Goal: Information Seeking & Learning: Learn about a topic

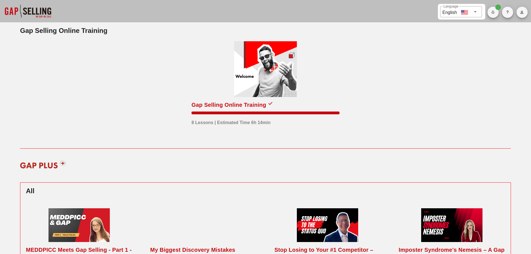
click at [228, 101] on div "Gap Selling Online Training" at bounding box center [228, 104] width 75 height 9
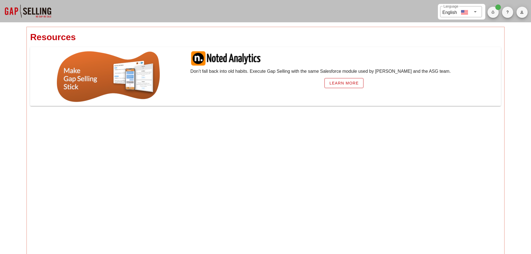
click at [44, 10] on div at bounding box center [28, 11] width 56 height 22
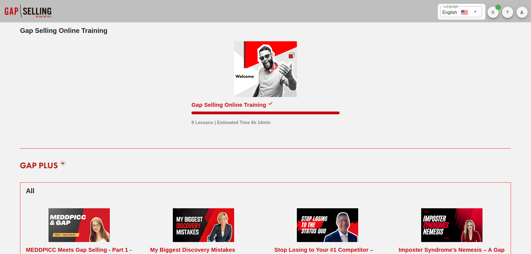
click at [253, 109] on div at bounding box center [265, 111] width 148 height 5
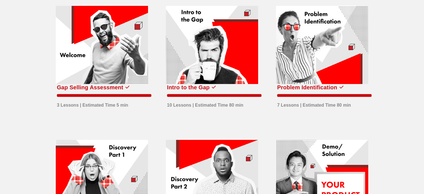
scroll to position [28, 0]
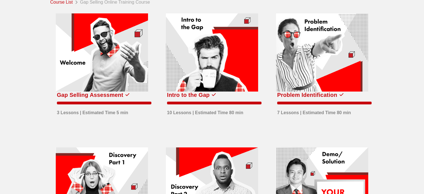
click at [225, 54] on div at bounding box center [212, 52] width 92 height 78
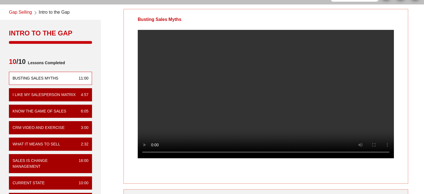
scroll to position [28, 0]
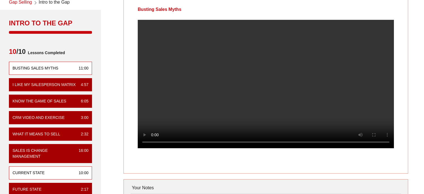
click at [52, 170] on div "Current State 10:00" at bounding box center [50, 172] width 83 height 13
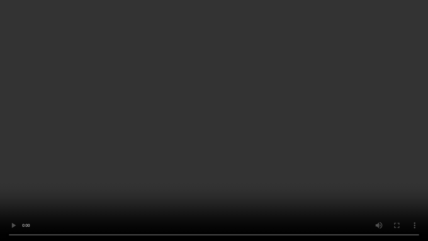
click at [286, 110] on video at bounding box center [214, 120] width 428 height 241
click at [307, 58] on video at bounding box center [214, 120] width 428 height 241
click at [212, 69] on video at bounding box center [214, 120] width 428 height 241
click at [267, 125] on video at bounding box center [214, 120] width 428 height 241
click at [270, 155] on video at bounding box center [214, 120] width 428 height 241
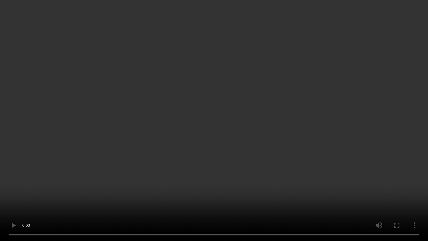
click at [291, 105] on video at bounding box center [214, 120] width 428 height 241
click at [267, 100] on video at bounding box center [214, 120] width 428 height 241
click at [267, 101] on video at bounding box center [214, 120] width 428 height 241
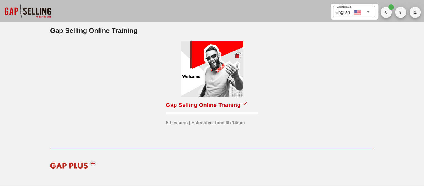
click at [213, 77] on div at bounding box center [212, 69] width 63 height 56
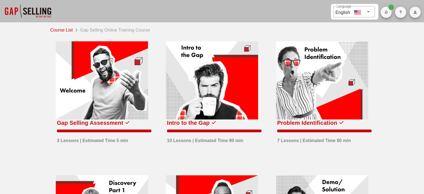
click at [220, 72] on div at bounding box center [212, 80] width 92 height 78
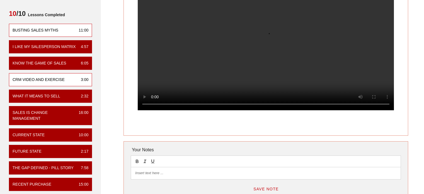
scroll to position [84, 0]
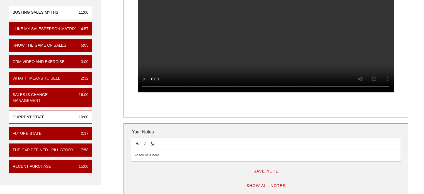
click at [58, 115] on div "Current State 10:00" at bounding box center [50, 116] width 83 height 13
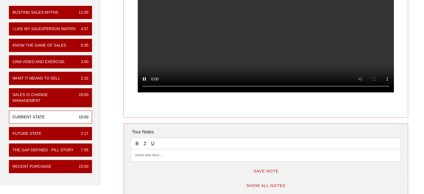
scroll to position [0, 0]
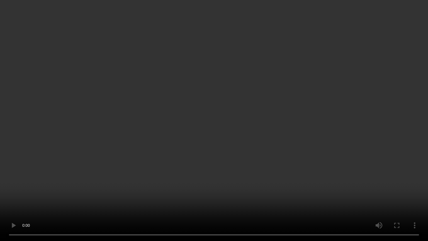
click at [201, 113] on video at bounding box center [214, 120] width 428 height 241
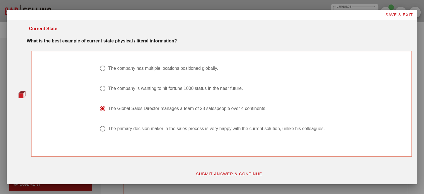
click at [221, 172] on span "SUBMIT ANSWER & CONTINUE" at bounding box center [229, 173] width 67 height 4
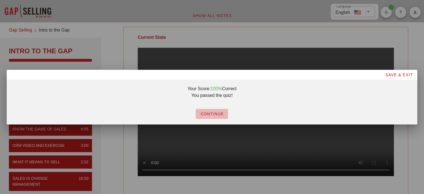
click at [207, 112] on span "CONTINUE" at bounding box center [211, 113] width 23 height 4
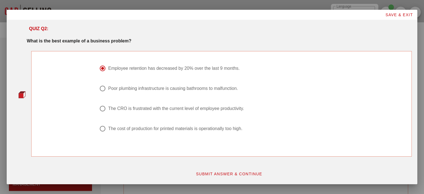
drag, startPoint x: 192, startPoint y: 68, endPoint x: 333, endPoint y: 96, distance: 143.3
click at [333, 96] on div "Employee retention has decreased by 20% over the last 9 months. Poor plumbing i…" at bounding box center [221, 102] width 251 height 80
click at [248, 172] on span "SUBMIT ANSWER & CONTINUE" at bounding box center [229, 173] width 67 height 4
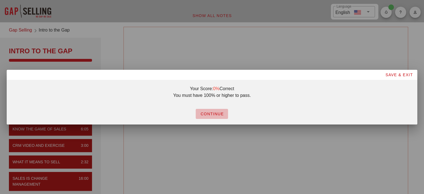
click at [211, 112] on span "CONTINUE" at bounding box center [211, 113] width 23 height 4
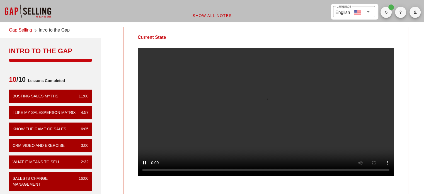
scroll to position [28, 0]
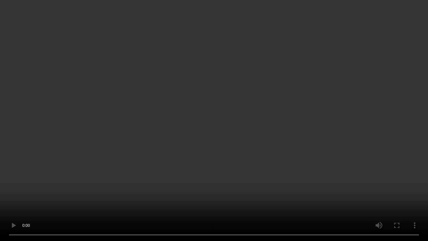
click at [359, 109] on video at bounding box center [214, 120] width 428 height 241
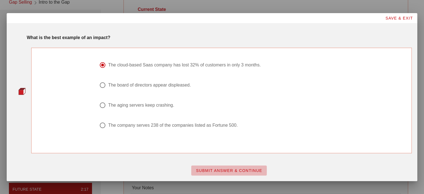
click at [220, 169] on span "SUBMIT ANSWER & CONTINUE" at bounding box center [229, 170] width 67 height 4
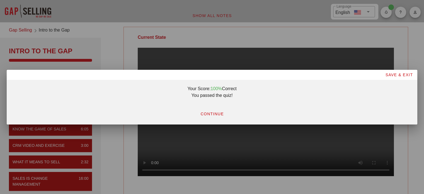
click at [213, 118] on button "CONTINUE" at bounding box center [212, 114] width 32 height 10
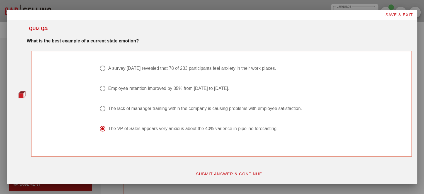
click at [220, 175] on span "SUBMIT ANSWER & CONTINUE" at bounding box center [229, 173] width 67 height 4
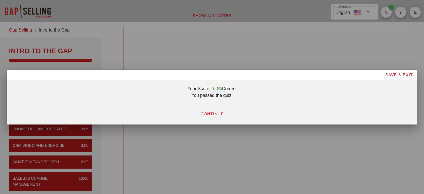
click at [208, 112] on span "CONTINUE" at bounding box center [211, 113] width 23 height 4
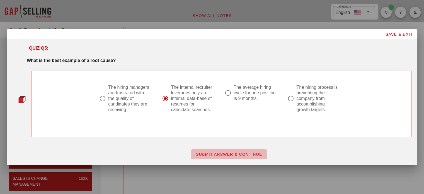
click at [230, 153] on span "SUBMIT ANSWER & CONTINUE" at bounding box center [229, 154] width 67 height 4
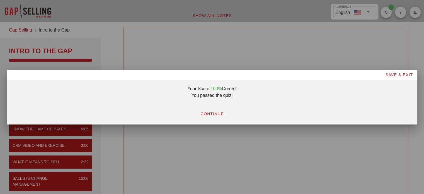
click at [209, 112] on span "CONTINUE" at bounding box center [211, 113] width 23 height 4
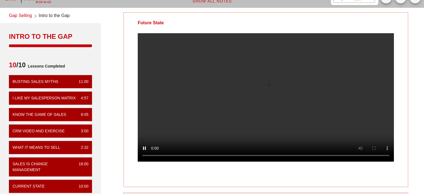
scroll to position [28, 0]
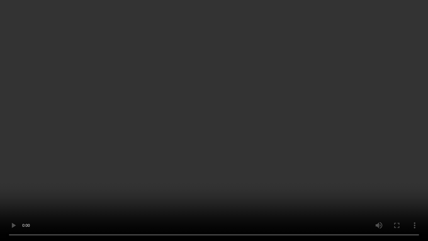
click at [227, 71] on video at bounding box center [214, 120] width 428 height 241
click at [302, 47] on video at bounding box center [214, 120] width 428 height 241
click at [327, 87] on video at bounding box center [214, 120] width 428 height 241
click at [320, 87] on video at bounding box center [214, 120] width 428 height 241
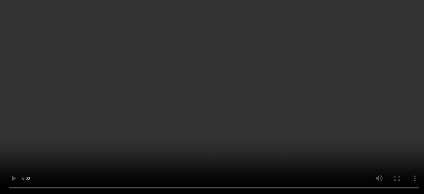
scroll to position [84, 0]
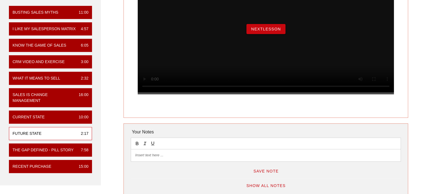
click at [276, 33] on button "NextLesson" at bounding box center [265, 29] width 39 height 10
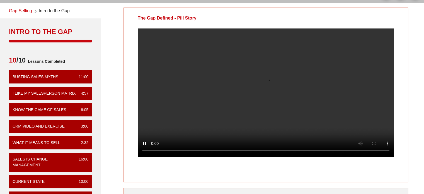
scroll to position [28, 0]
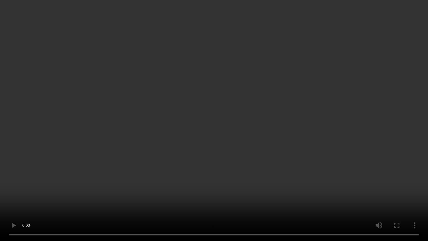
click at [362, 44] on video at bounding box center [214, 120] width 428 height 241
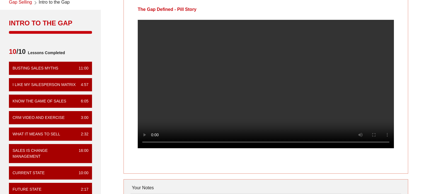
click at [217, 87] on video at bounding box center [266, 84] width 256 height 128
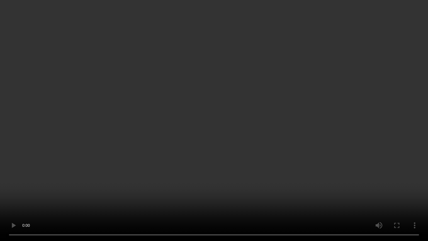
click at [386, 105] on video at bounding box center [214, 120] width 428 height 241
click at [53, 191] on video at bounding box center [214, 120] width 428 height 241
click at [287, 129] on video at bounding box center [214, 120] width 428 height 241
click at [154, 85] on video at bounding box center [214, 120] width 428 height 241
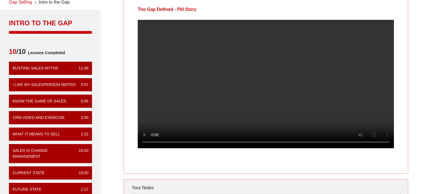
click at [220, 86] on video at bounding box center [266, 84] width 256 height 128
drag, startPoint x: 197, startPoint y: 8, endPoint x: 177, endPoint y: 9, distance: 19.5
click at [177, 9] on div "The Gap Defined - Pill Story" at bounding box center [167, 9] width 87 height 21
click at [214, 9] on div "The Gap Defined - Pill Story" at bounding box center [266, 9] width 284 height 21
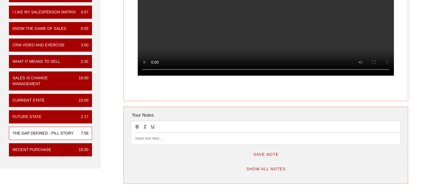
scroll to position [111, 0]
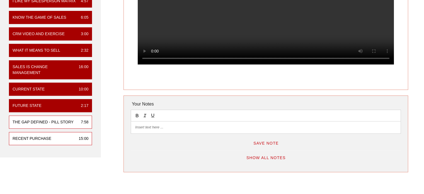
click at [62, 132] on div "Recent Purchase 15:00" at bounding box center [50, 138] width 83 height 13
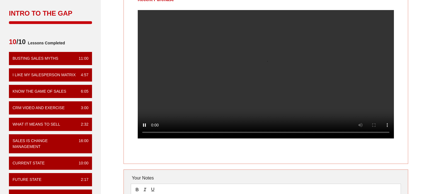
scroll to position [28, 0]
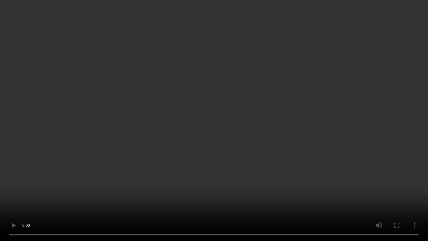
click at [352, 152] on video at bounding box center [214, 120] width 428 height 241
click at [352, 151] on video at bounding box center [214, 120] width 428 height 241
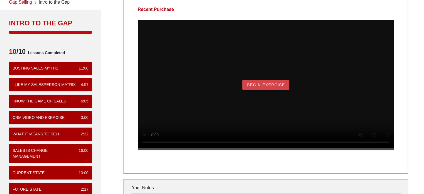
click at [276, 87] on span "Begin Exercise" at bounding box center [266, 84] width 38 height 4
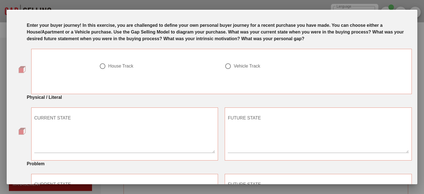
scroll to position [0, 0]
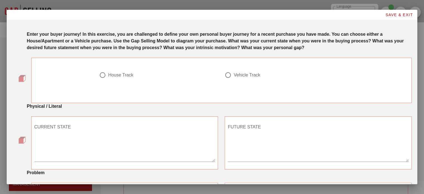
click at [225, 77] on div at bounding box center [227, 74] width 9 height 9
radio input "true"
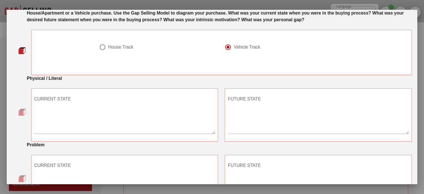
click at [167, 96] on textarea "CURRENT STATE" at bounding box center [124, 113] width 181 height 39
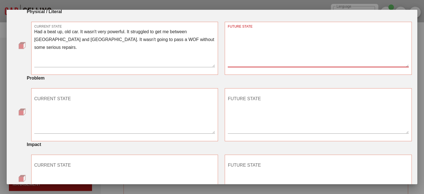
scroll to position [96, 0]
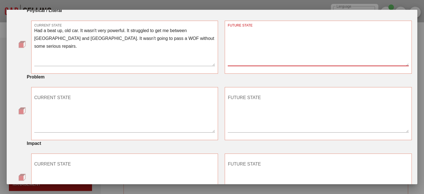
click at [118, 98] on textarea "CURRENT STATE" at bounding box center [124, 112] width 181 height 39
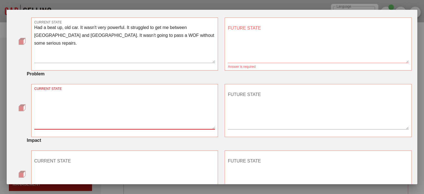
scroll to position [99, 0]
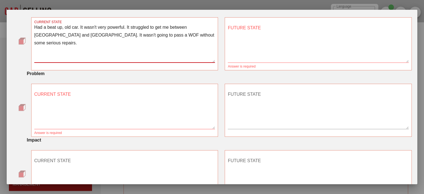
drag, startPoint x: 209, startPoint y: 37, endPoint x: 88, endPoint y: 35, distance: 121.5
click at [88, 35] on textarea "Had a beat up, old car. It wasn't very powerful. It struggled to get me between…" at bounding box center [124, 42] width 181 height 39
type textarea "Had a beat up, old car. It wasn't very powerful. It struggled to get me between…"
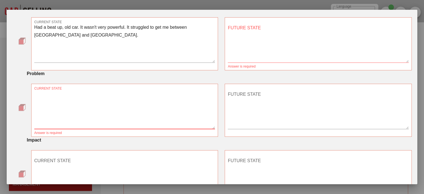
click at [87, 95] on textarea "CURRENT STATE" at bounding box center [124, 109] width 181 height 39
paste textarea "It wasn't going to pass a WOF without some serious repairs."
type textarea "It wasn't going to pass a WOF without some serious repairs."
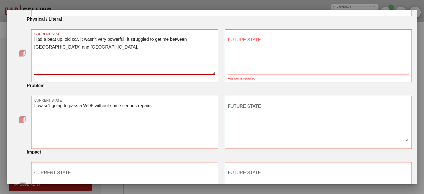
scroll to position [86, 0]
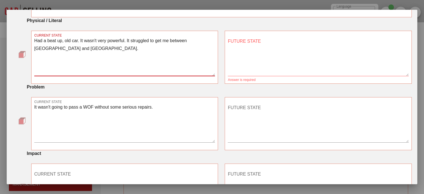
drag, startPoint x: 90, startPoint y: 36, endPoint x: 127, endPoint y: 40, distance: 36.6
click at [127, 40] on textarea "Had a beat up, old car. It wasn't very powerful. It struggled to get me between…" at bounding box center [124, 56] width 181 height 39
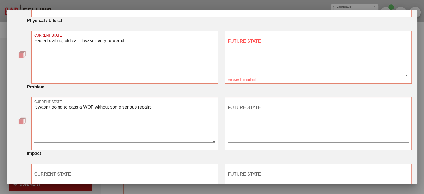
type textarea "Had a beat up, old car. It wasn't very powerful."
click at [178, 111] on textarea "It wasn't going to pass a WOF without some serious repairs." at bounding box center [124, 122] width 181 height 39
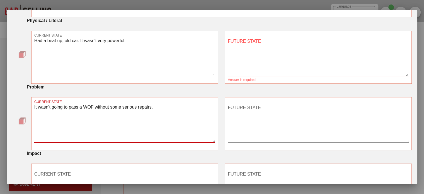
paste textarea "It struggled to get me between Christchurch and Dunedin."
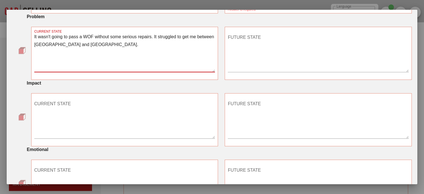
scroll to position [155, 0]
type textarea "It wasn't going to pass a WOF without some serious repairs. It struggled to get…"
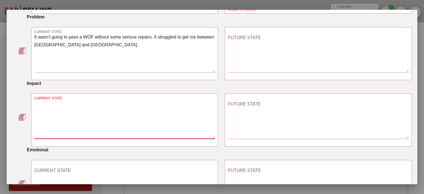
click at [120, 106] on textarea "CURRENT STATE" at bounding box center [124, 118] width 181 height 39
type textarea "I"
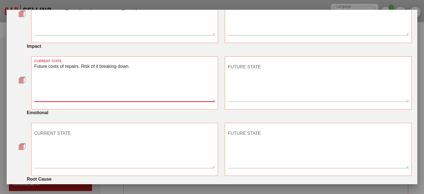
scroll to position [193, 0]
type textarea "Future costs of repairs. Risk of it breaking down."
click at [165, 138] on textarea "CURRENT STATE" at bounding box center [124, 147] width 181 height 39
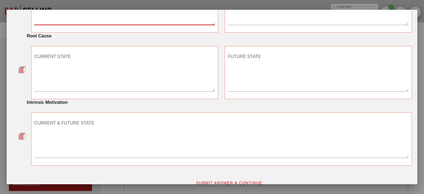
scroll to position [335, 0]
type textarea "Anxious about breakdowns. Frustrated if there would be a future cost. Frustrate…"
click at [172, 61] on textarea "CURRENT STATE" at bounding box center [124, 71] width 181 height 39
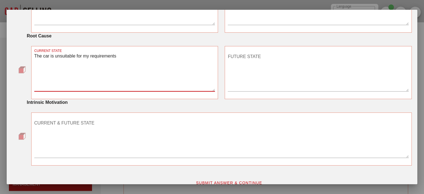
click at [98, 56] on textarea "The car is unsuitable for my requirements" at bounding box center [124, 71] width 181 height 39
click at [120, 56] on textarea "The car is unsuitable for my requirements" at bounding box center [124, 71] width 181 height 39
drag, startPoint x: 121, startPoint y: 57, endPoint x: 7, endPoint y: 54, distance: 114.0
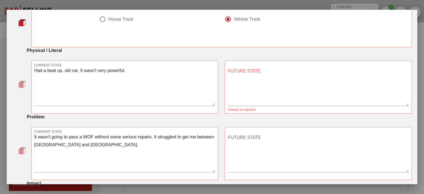
scroll to position [84, 0]
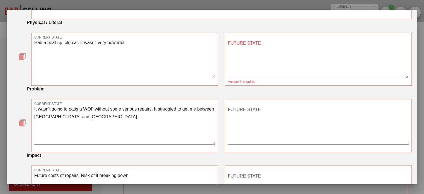
type textarea "The car is not mechanically suitable for what I'm going to be using it for - th…"
drag, startPoint x: 281, startPoint y: 58, endPoint x: 279, endPoint y: 61, distance: 3.9
click at [281, 58] on textarea "FUTURE STATE" at bounding box center [318, 58] width 181 height 39
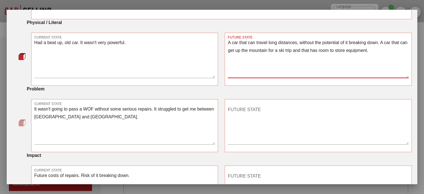
type textarea "A car that can travel long distances, without the potential of it breaking down…"
click at [185, 62] on textarea "Had a beat up, old car. It wasn't very powerful." at bounding box center [124, 58] width 181 height 39
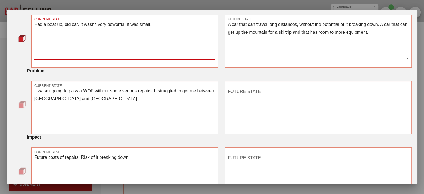
scroll to position [111, 0]
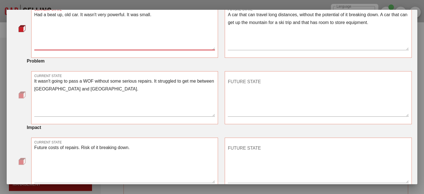
type textarea "Had a beat up, old car. It wasn't very powerful. It was small."
click at [152, 97] on textarea "It wasn't going to pass a WOF without some serious repairs. It struggled to get…" at bounding box center [124, 96] width 181 height 39
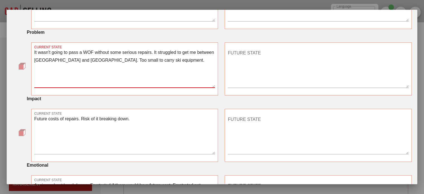
scroll to position [139, 0]
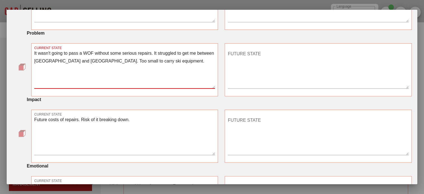
type textarea "It wasn't going to pass a WOF without some serious repairs. It struggled to get…"
click at [146, 123] on textarea "Future costs of repairs. Risk of it breaking down." at bounding box center [124, 135] width 181 height 39
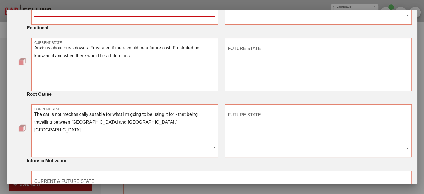
scroll to position [279, 0]
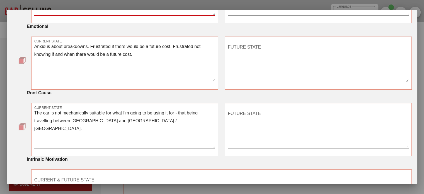
type textarea "Future costs of repairs. Risk of it breaking down. Made it more difficult to pl…"
click at [155, 56] on textarea "Anxious about breakdowns. Frustrated if there would be a future cost. Frustrate…" at bounding box center [124, 62] width 181 height 39
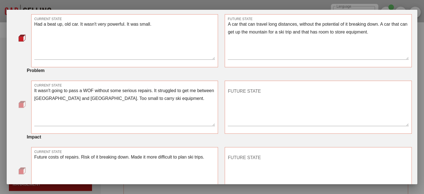
scroll to position [111, 0]
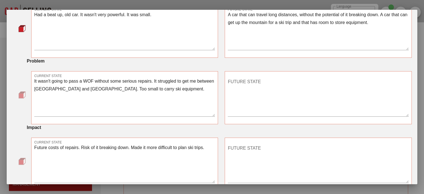
type textarea "Anxious about breakdowns. Frustrated if there would be a future cost. Frustrate…"
click at [288, 94] on textarea "FUTURE STATE" at bounding box center [318, 96] width 181 height 39
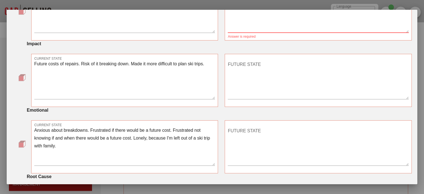
drag, startPoint x: 308, startPoint y: 73, endPoint x: 314, endPoint y: 70, distance: 7.8
click at [307, 73] on textarea "FUTURE STATE" at bounding box center [318, 79] width 181 height 39
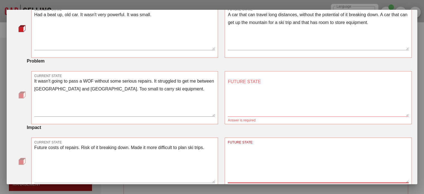
click at [307, 86] on textarea "FUTURE STATE" at bounding box center [318, 96] width 181 height 39
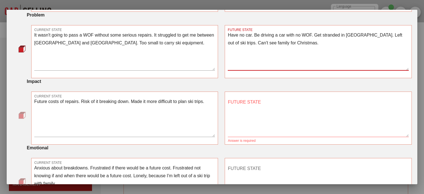
scroll to position [167, 0]
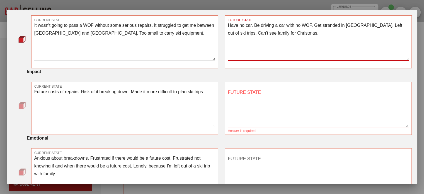
type textarea "Have no car. Be driving a car with no WOF. Get stranded in Ashburton. Left out …"
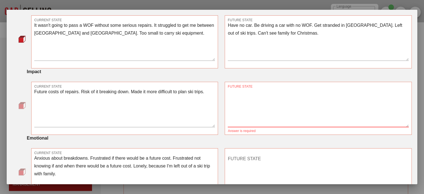
click at [305, 103] on textarea "FUTURE STATE" at bounding box center [318, 107] width 181 height 39
type textarea "Mum and Dad are upset."
click at [304, 96] on textarea "Mum and Dad are upset." at bounding box center [318, 107] width 181 height 39
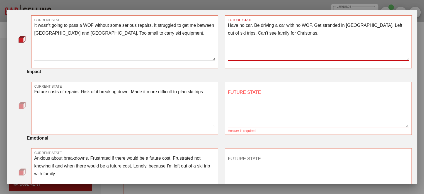
drag, startPoint x: 367, startPoint y: 24, endPoint x: 403, endPoint y: 26, distance: 35.7
click at [403, 26] on textarea "Have no car. Be driving a car with no WOF. Get stranded in Ashburton. Left out …" at bounding box center [318, 40] width 181 height 39
click at [291, 33] on textarea "Have no car. Be driving a car with no WOF. Get stranded in Ashburton. Left out …" at bounding box center [318, 40] width 181 height 39
drag, startPoint x: 293, startPoint y: 33, endPoint x: 365, endPoint y: 26, distance: 72.8
click at [365, 26] on textarea "Have no car. Be driving a car with no WOF. Get stranded in Ashburton. Left out …" at bounding box center [318, 40] width 181 height 39
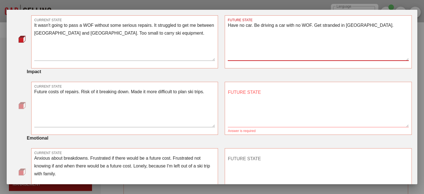
type textarea "Have no car. Be driving a car with no WOF. Get stranded in Ashburton."
click at [326, 104] on textarea "FUTURE STATE" at bounding box center [318, 107] width 181 height 39
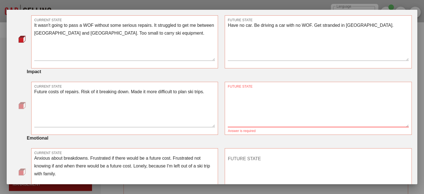
paste textarea "Left out of ski trips. Can't see family for Christmas."
type textarea "Left out of ski trips. Can't see family for Christmas."
click at [330, 69] on div "Impact" at bounding box center [219, 71] width 385 height 7
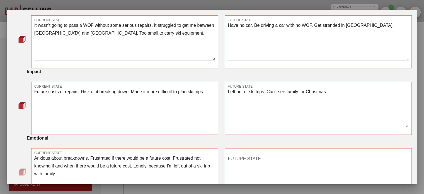
click at [331, 23] on textarea "Have no car. Be driving a car with no WOF. Get stranded in Ashburton." at bounding box center [318, 40] width 181 height 39
click at [345, 26] on textarea "Have no car. Be driving a car with no WOF. Get stranded in Ashburton." at bounding box center [318, 40] width 181 height 39
click at [373, 30] on textarea "Have no car. Be driving a car with no WOF. Get stranded in Ashburton." at bounding box center [318, 40] width 181 height 39
drag, startPoint x: 362, startPoint y: 25, endPoint x: 313, endPoint y: 23, distance: 49.3
click at [313, 23] on textarea "Have no car. Be driving a car with no WOF. Get stranded in Ashburton." at bounding box center [318, 40] width 181 height 39
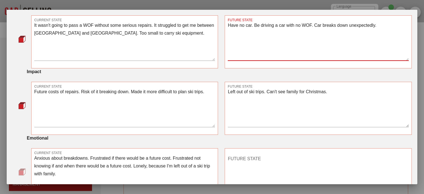
click at [388, 24] on textarea "Have no car. Be driving a car with no WOF. Car breaks down unexpectedly." at bounding box center [318, 40] width 181 height 39
type textarea "Have no car. Be driving a car with no WOF. Car breaks down unexpectedly."
click at [338, 106] on textarea "Left out of ski trips. Can't see family for Christmas." at bounding box center [318, 107] width 181 height 39
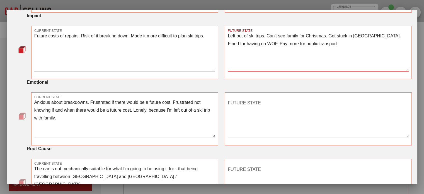
scroll to position [279, 0]
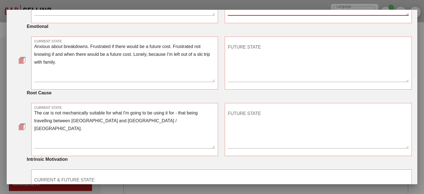
type textarea "Left out of ski trips. Can't see family for Christmas. Get stuck in Ashburton. …"
click at [303, 67] on textarea "FUTURE STATE" at bounding box center [318, 62] width 181 height 39
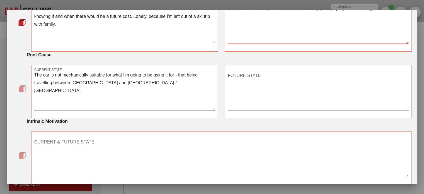
scroll to position [311, 0]
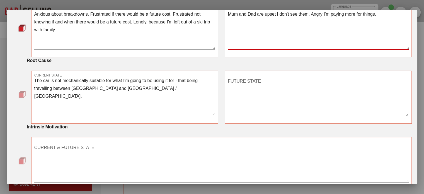
type textarea "Mum and Dad are upset I don't see them. Angry I'm paying more for things."
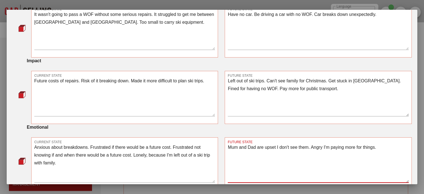
scroll to position [0, 0]
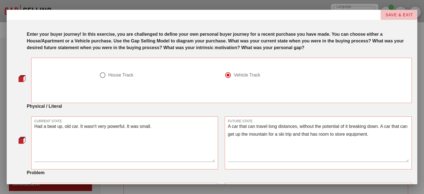
click at [404, 14] on span "SAVE & EXIT" at bounding box center [399, 15] width 28 height 4
